Goal: Task Accomplishment & Management: Manage account settings

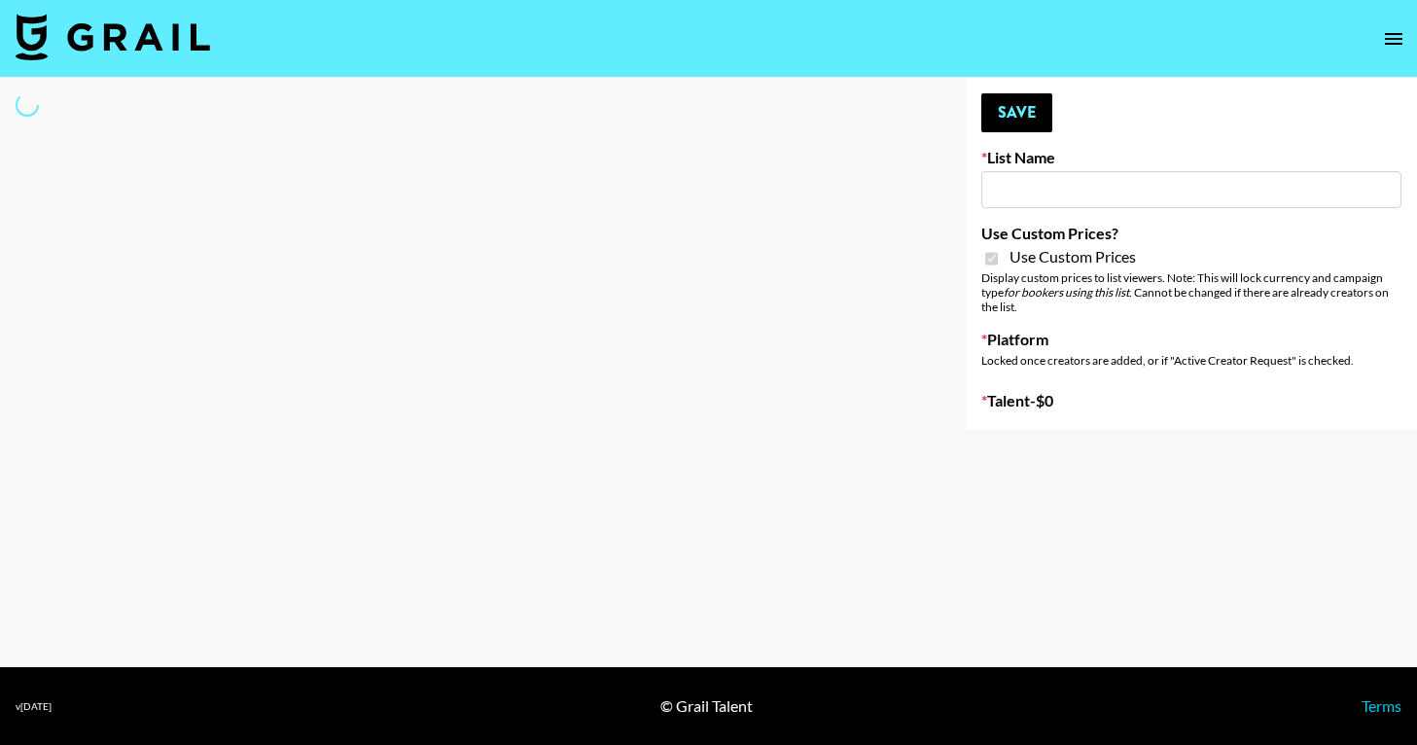
type input "Earth Cure ([DATE])"
checkbox input "true"
select select "Brand"
type input "Simify"
checkbox input "true"
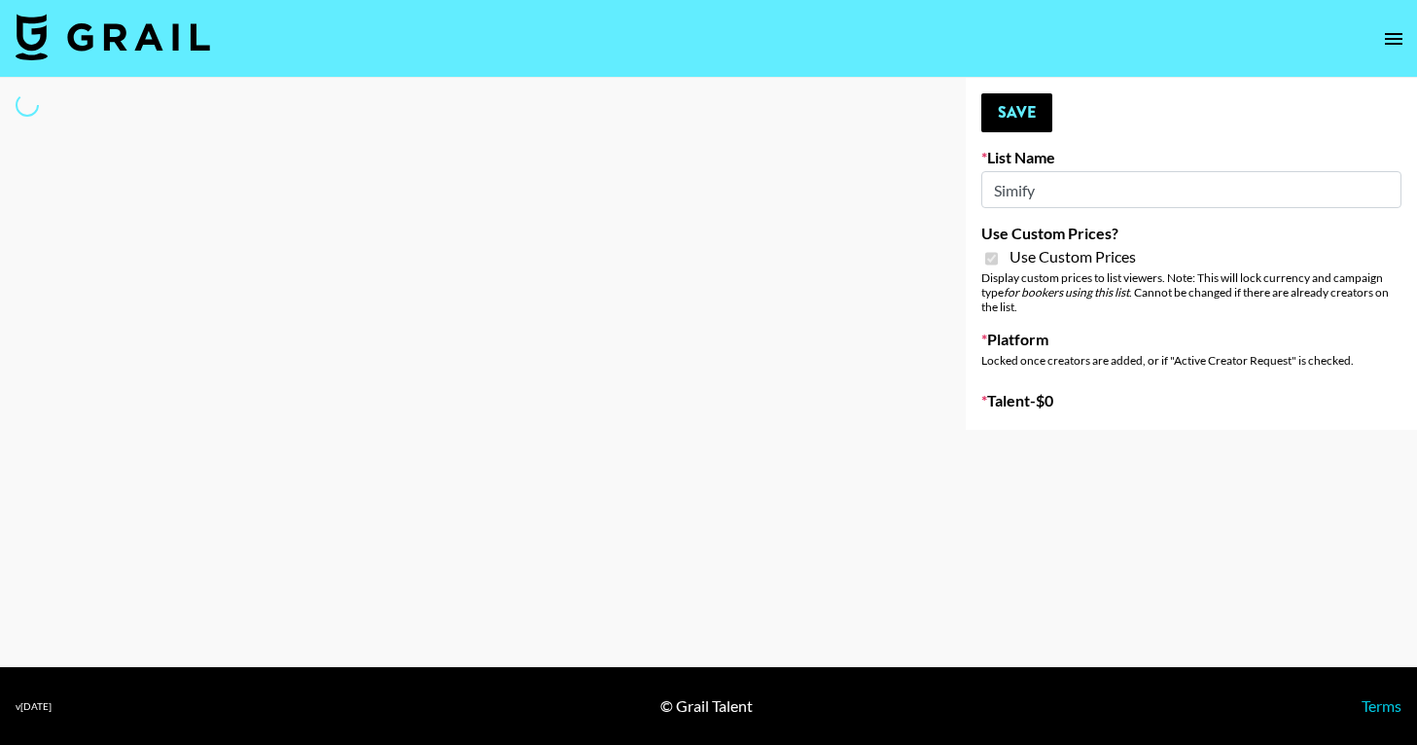
select select "Brand"
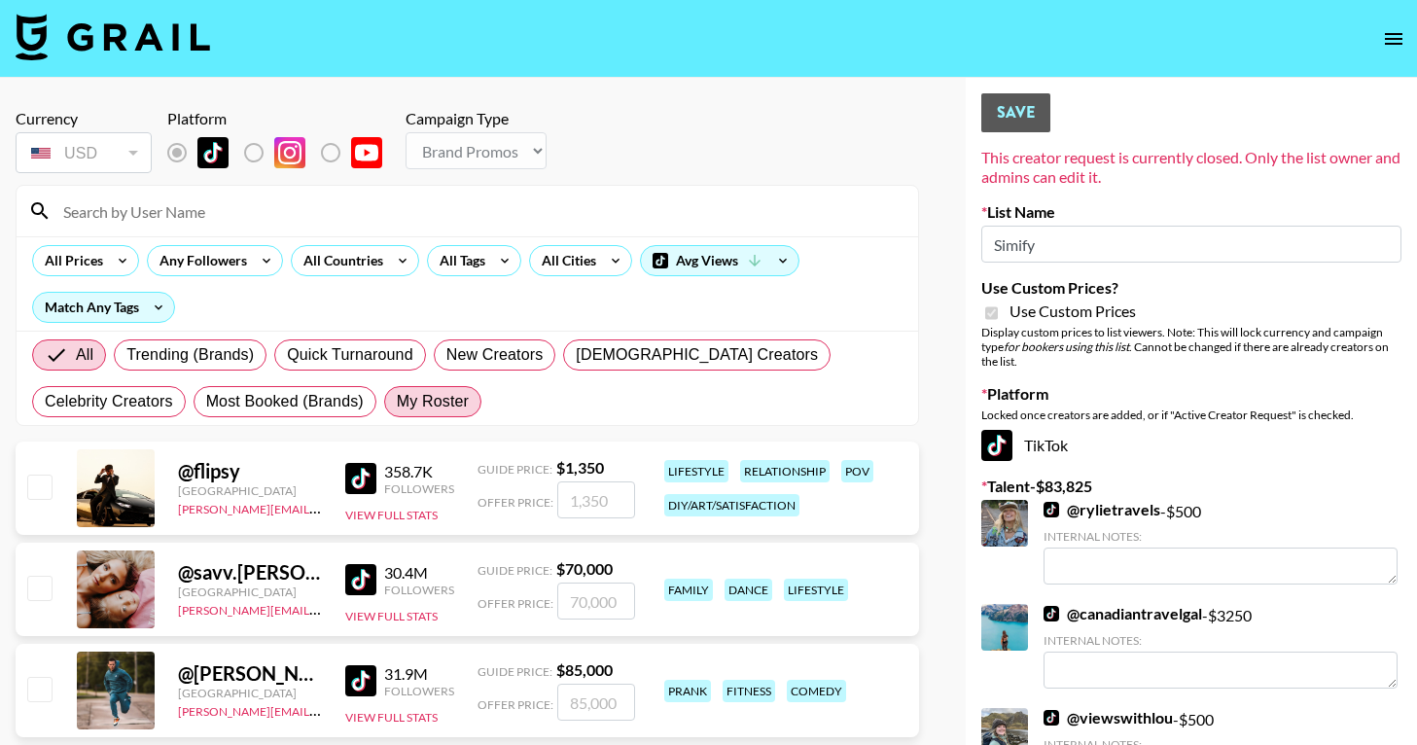
click at [397, 411] on span "My Roster" at bounding box center [433, 401] width 72 height 23
click at [397, 402] on input "My Roster" at bounding box center [397, 402] width 0 height 0
radio input "true"
